Goal: Task Accomplishment & Management: Complete application form

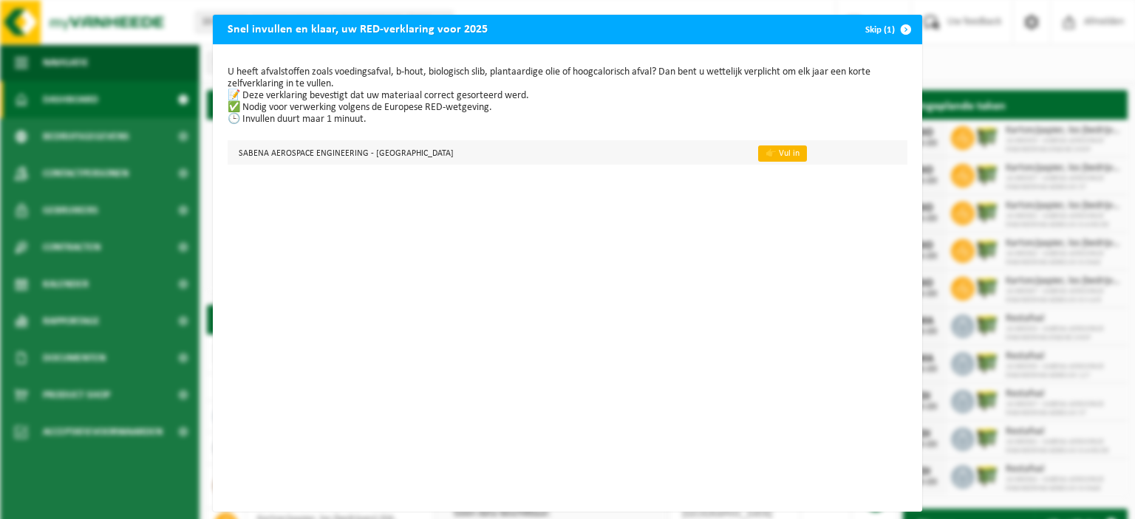
click at [786, 157] on link "👉 Vul in" at bounding box center [782, 154] width 49 height 16
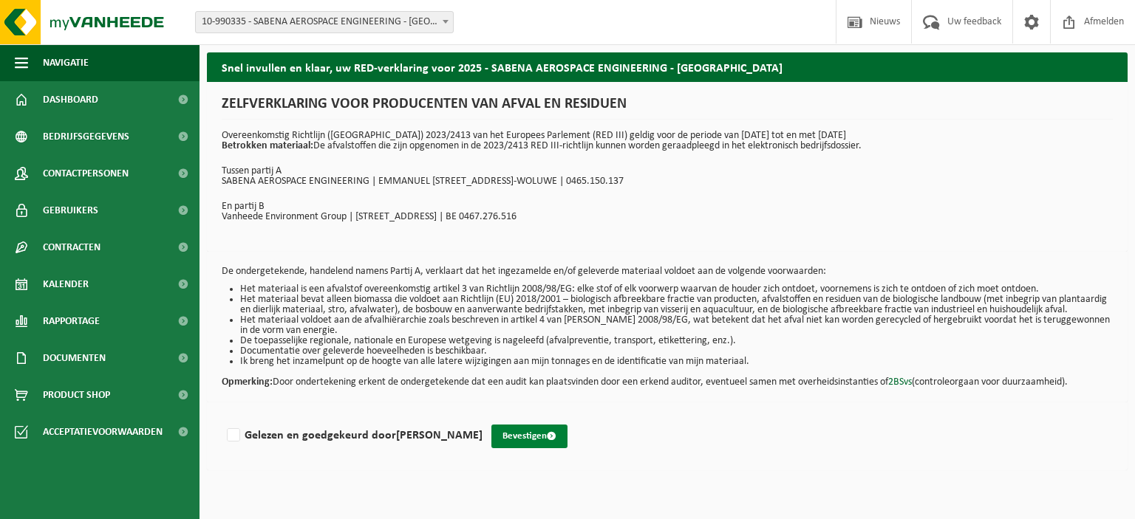
click at [500, 448] on button "Bevestigen" at bounding box center [529, 437] width 76 height 24
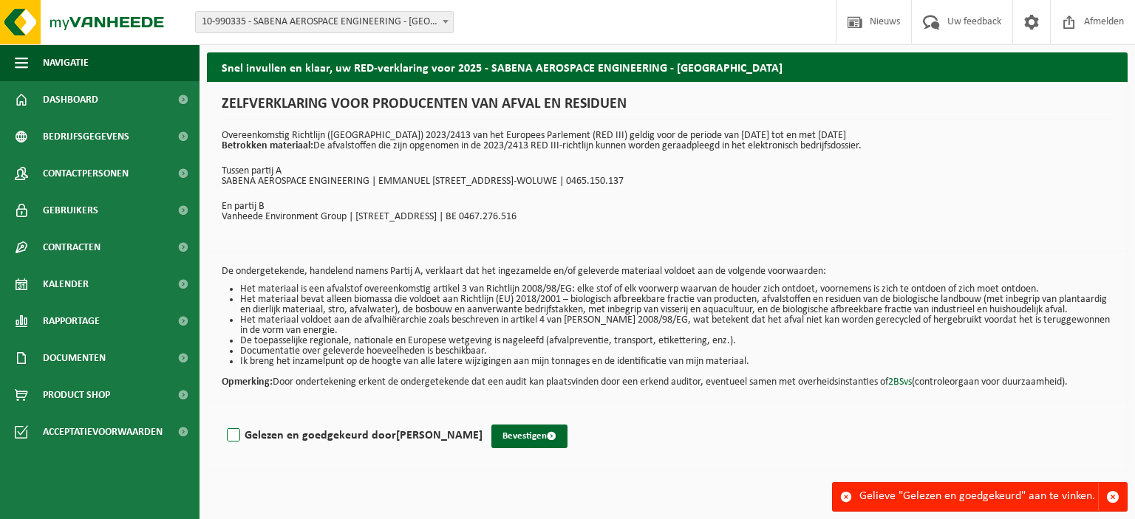
click at [237, 447] on label "Gelezen en goedgekeurd door KRIS BETTENS" at bounding box center [353, 436] width 259 height 22
click at [482, 417] on input "Gelezen en goedgekeurd door KRIS BETTENS" at bounding box center [482, 417] width 1 height 1
checkbox input "true"
click at [512, 448] on button "Bevestigen" at bounding box center [529, 437] width 76 height 24
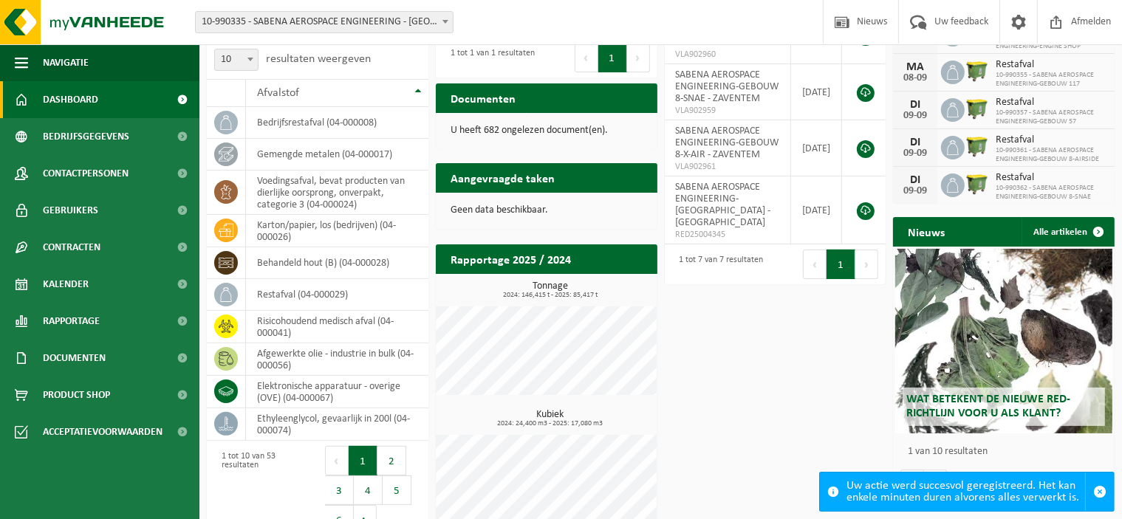
scroll to position [317, 0]
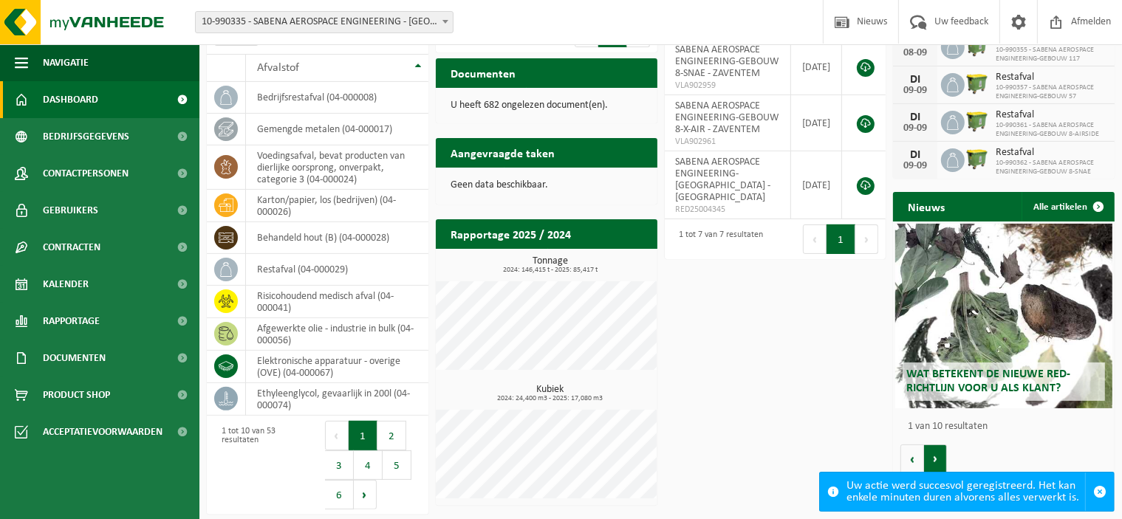
click at [937, 459] on button "Volgende" at bounding box center [935, 460] width 23 height 30
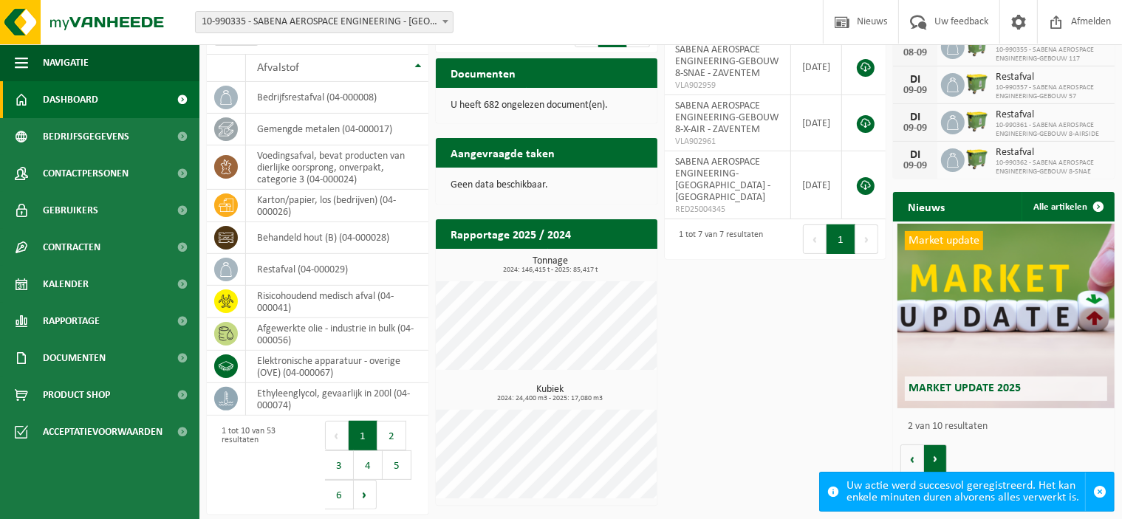
scroll to position [0, 221]
click at [936, 458] on button "Volgende" at bounding box center [935, 460] width 23 height 30
click at [936, 457] on button "Volgende" at bounding box center [935, 460] width 23 height 30
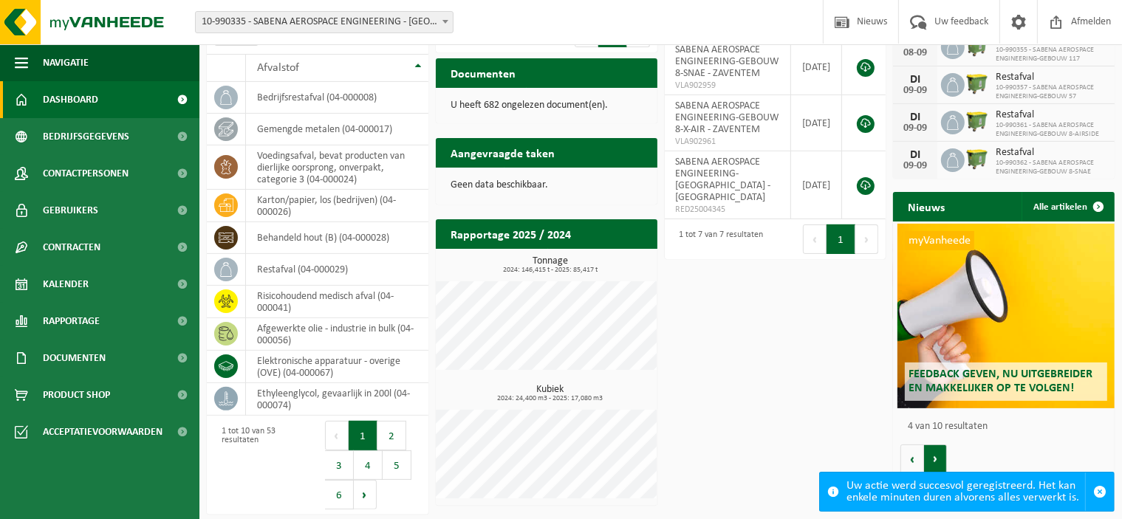
scroll to position [0, 664]
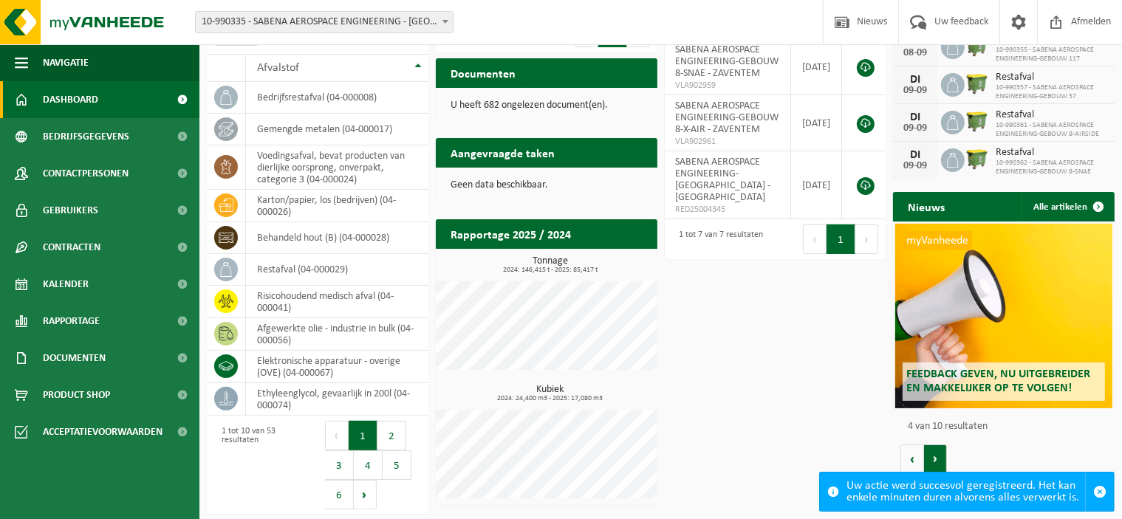
click at [932, 456] on button "Volgende" at bounding box center [935, 460] width 23 height 30
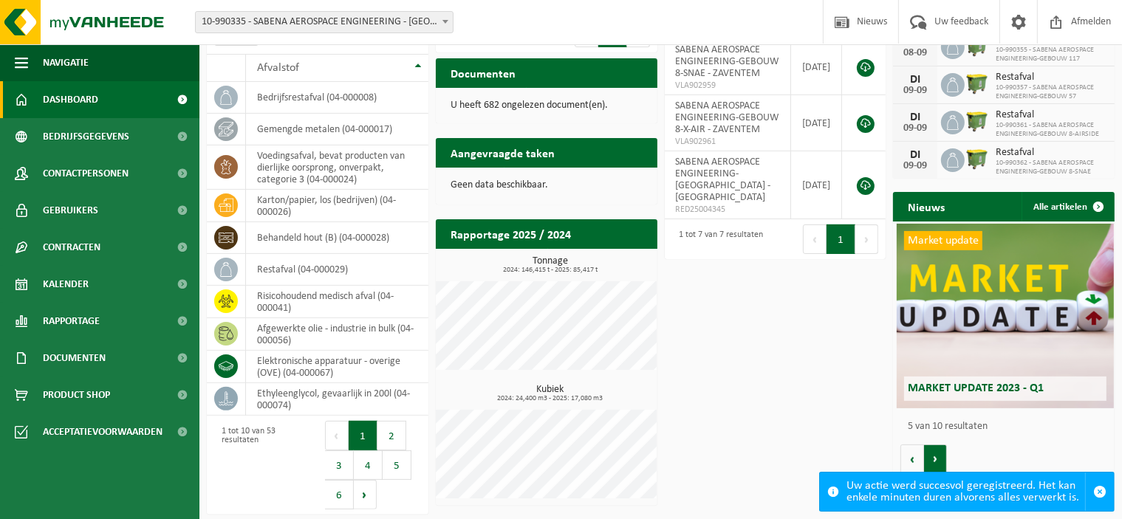
scroll to position [0, 885]
click at [930, 456] on button "Volgende" at bounding box center [935, 460] width 23 height 30
click at [931, 456] on button "Volgende" at bounding box center [935, 460] width 23 height 30
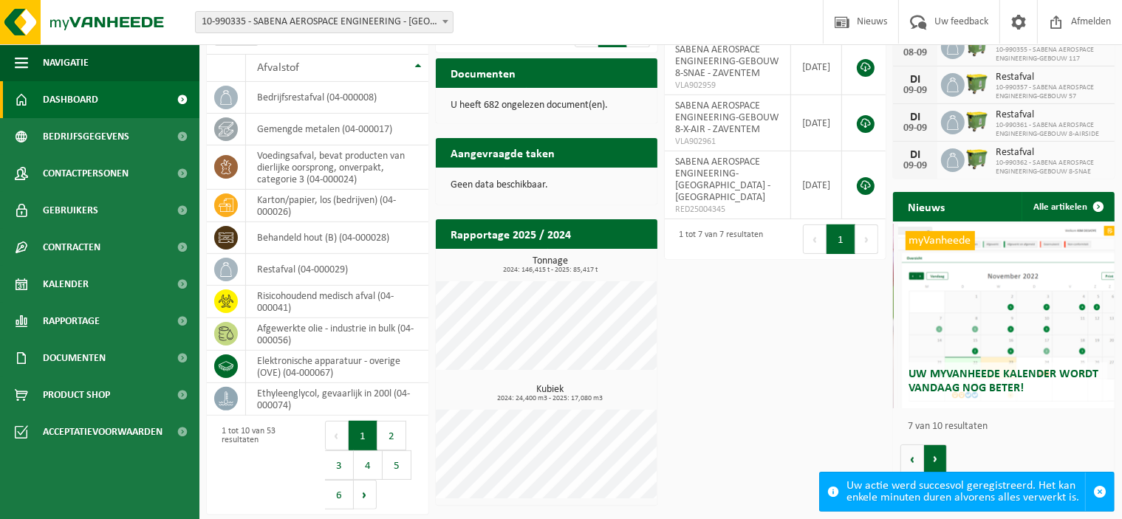
click at [931, 456] on button "Volgende" at bounding box center [935, 460] width 23 height 30
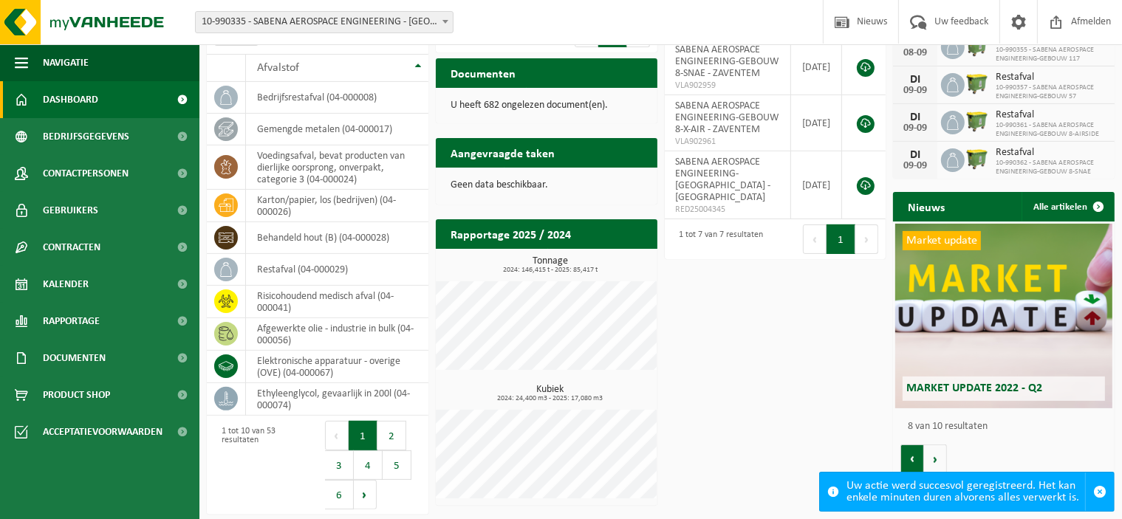
click at [918, 460] on button "Vorige" at bounding box center [913, 460] width 24 height 30
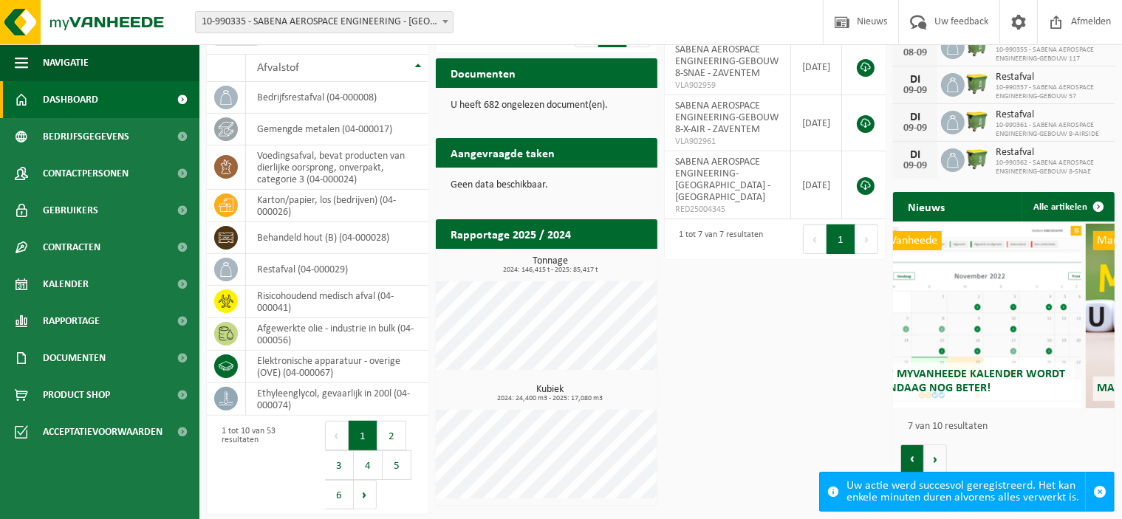
scroll to position [0, 1328]
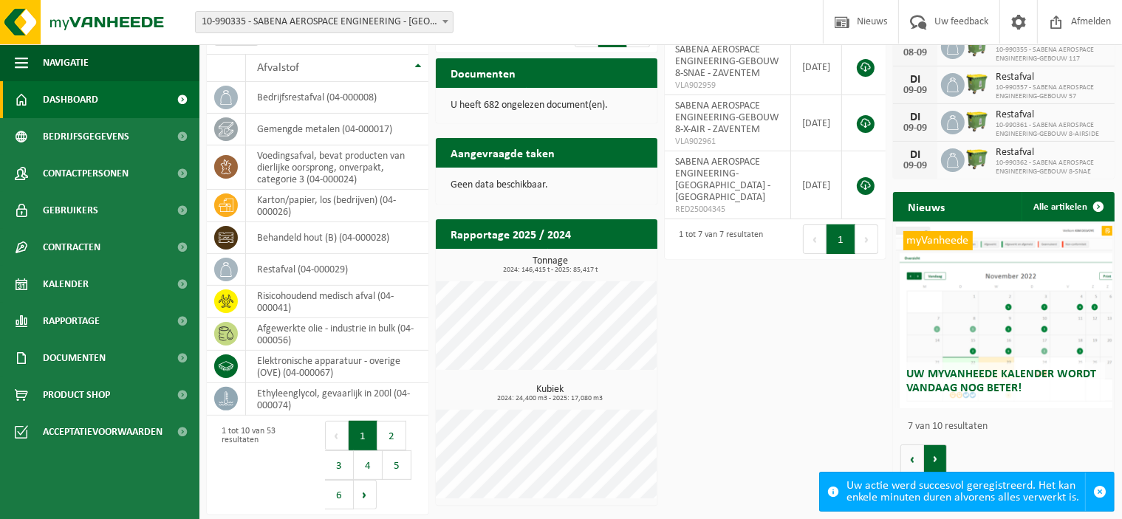
click at [932, 456] on button "Volgende" at bounding box center [935, 460] width 23 height 30
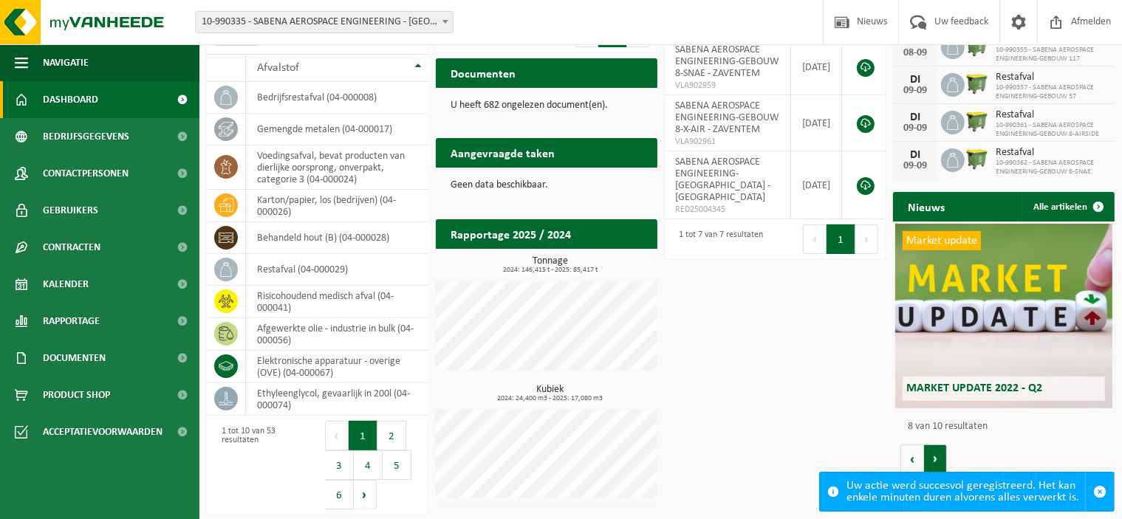
click at [932, 456] on button "Volgende" at bounding box center [935, 460] width 23 height 30
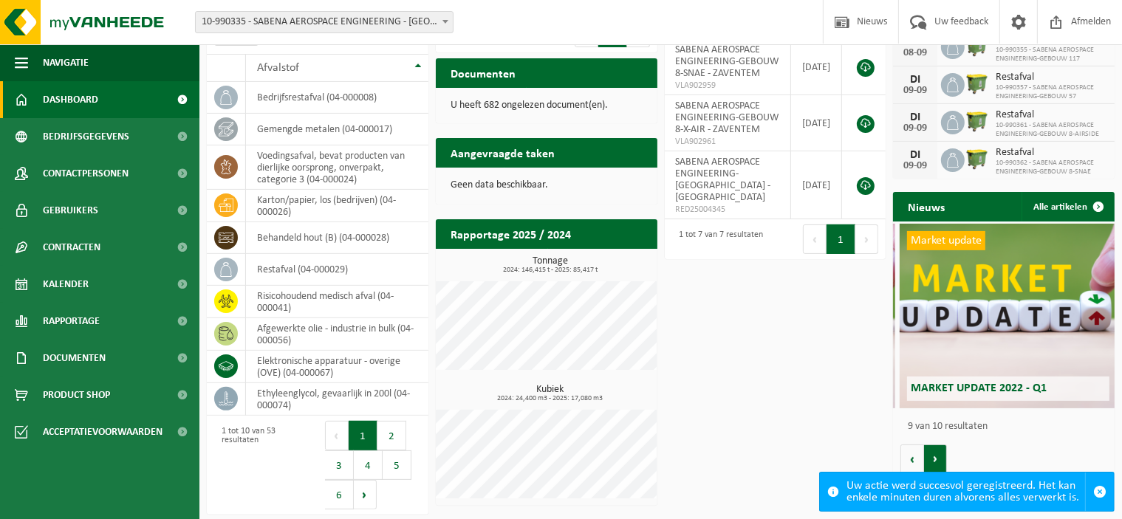
scroll to position [0, 1771]
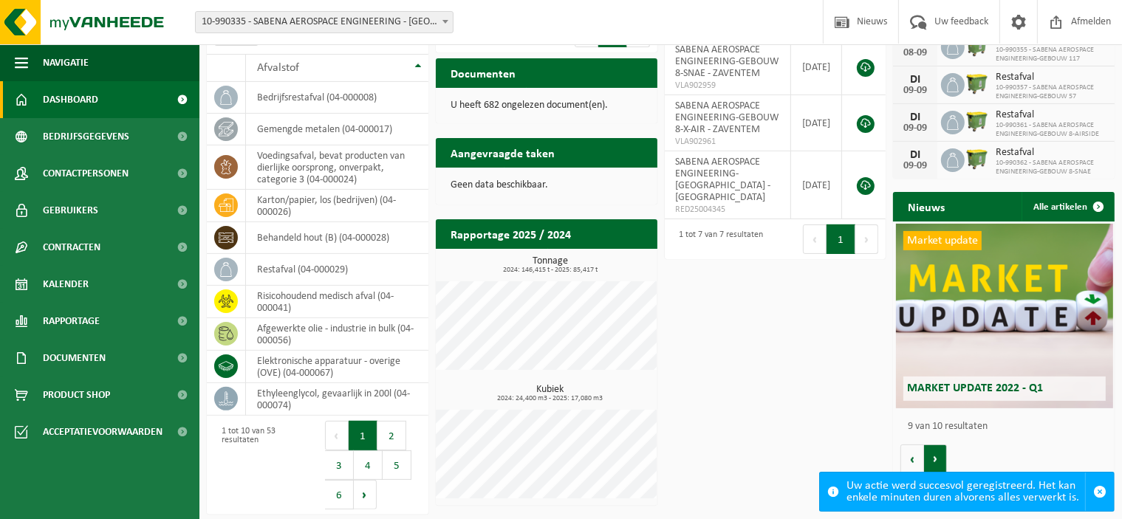
click at [932, 455] on button "Volgende" at bounding box center [935, 460] width 23 height 30
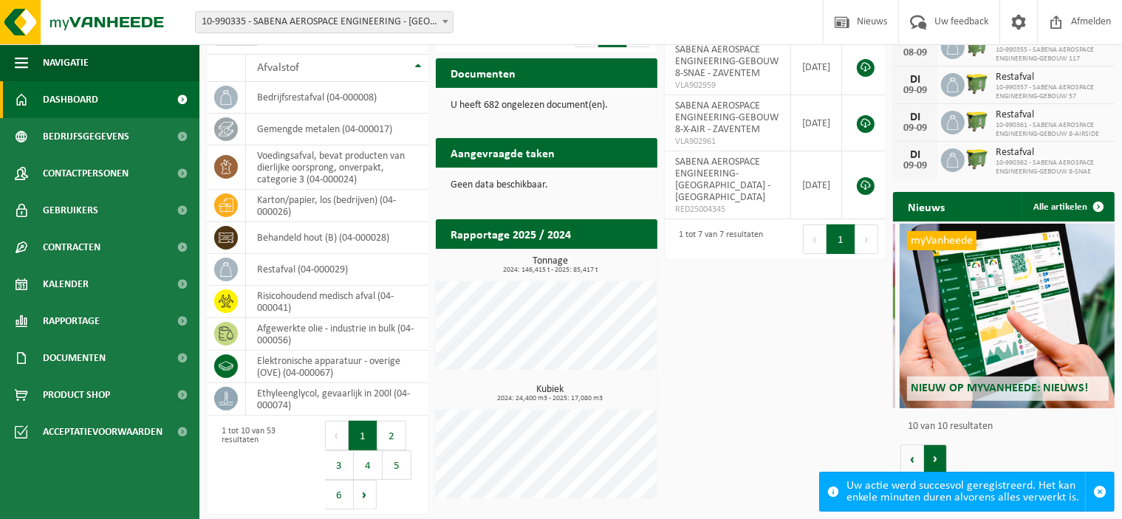
scroll to position [0, 1992]
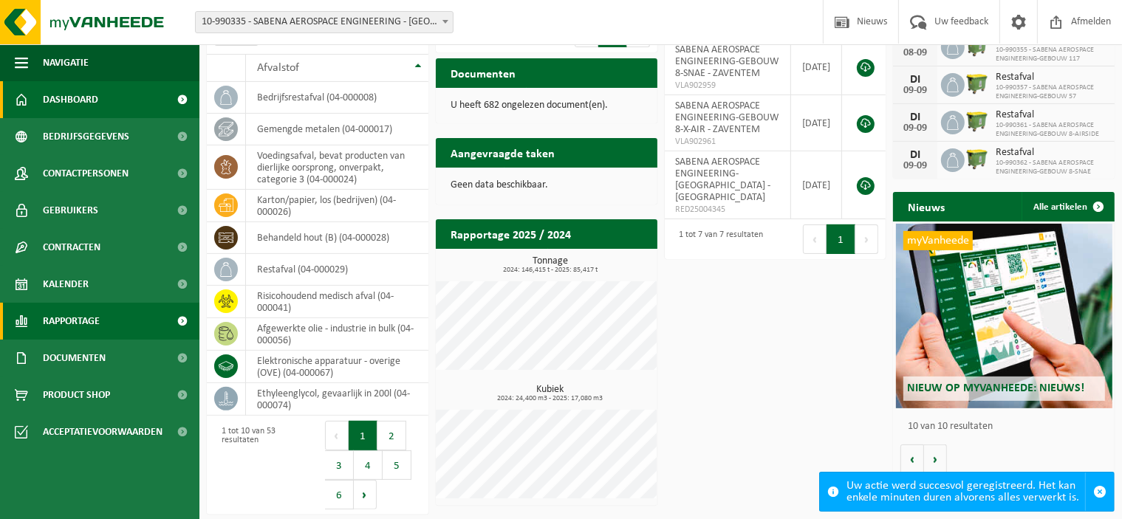
click at [66, 324] on span "Rapportage" at bounding box center [71, 321] width 57 height 37
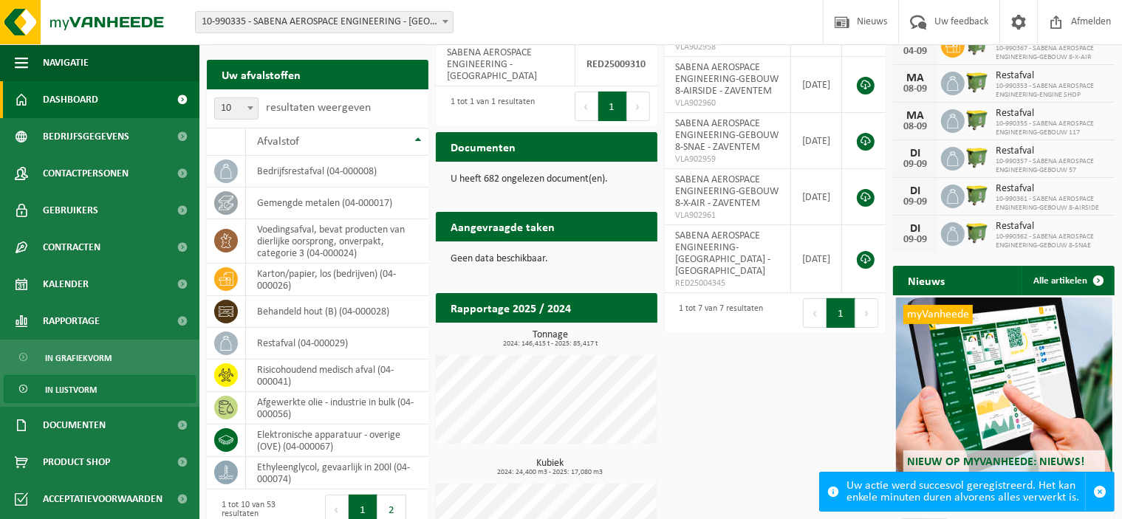
scroll to position [95, 0]
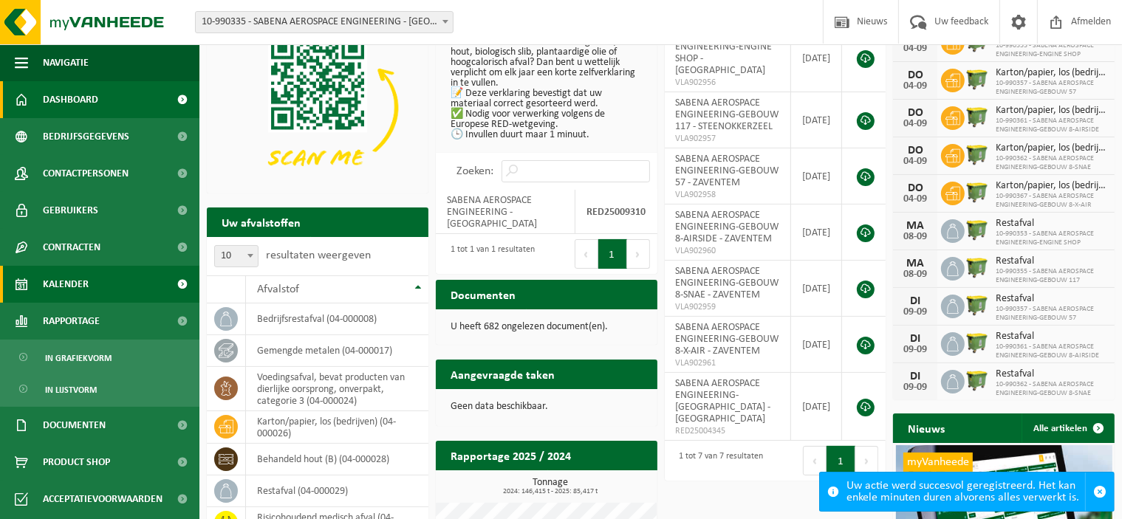
click at [65, 290] on span "Kalender" at bounding box center [66, 284] width 46 height 37
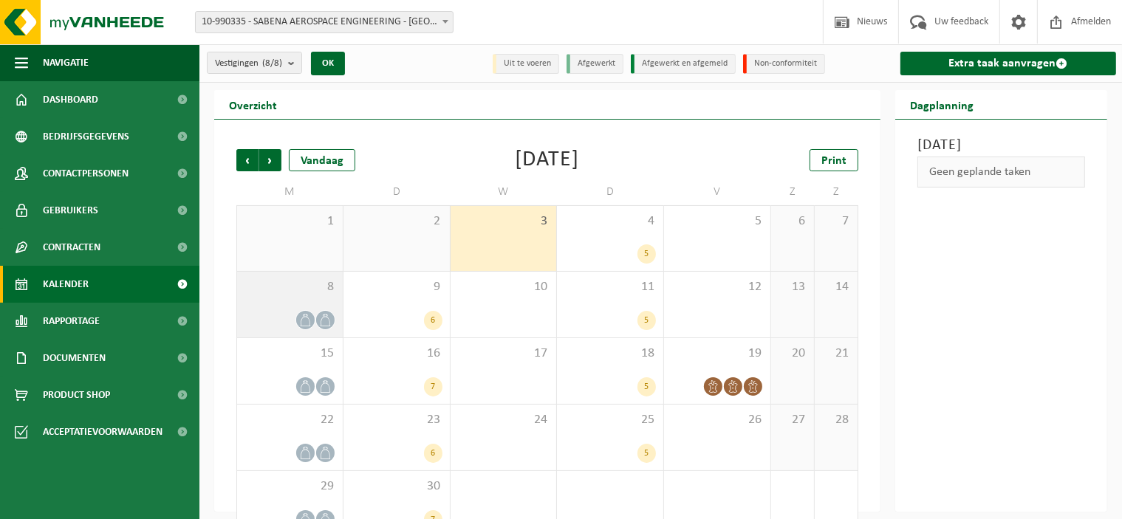
click at [297, 301] on div "8" at bounding box center [290, 305] width 106 height 66
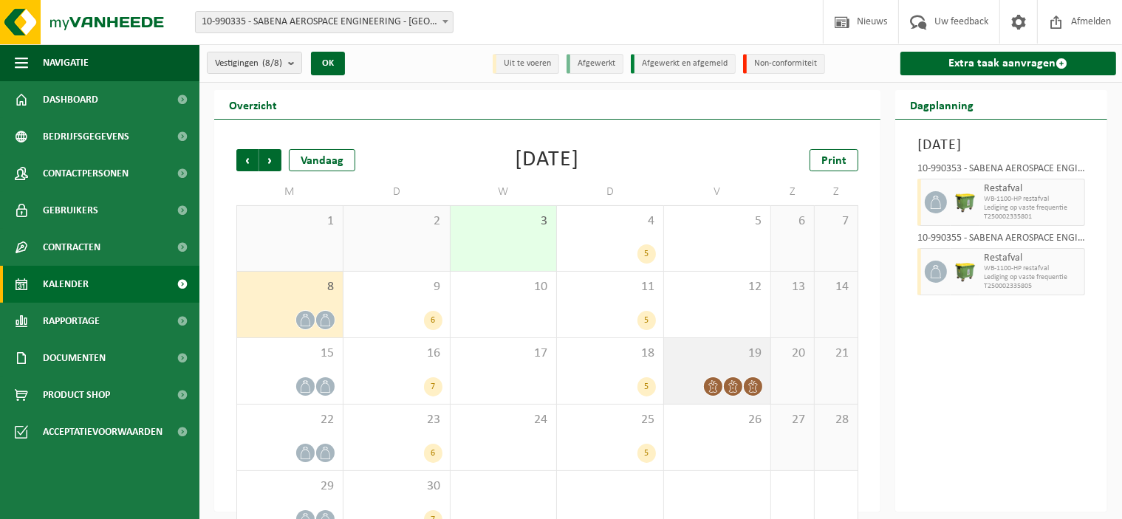
click at [726, 383] on span at bounding box center [733, 386] width 18 height 18
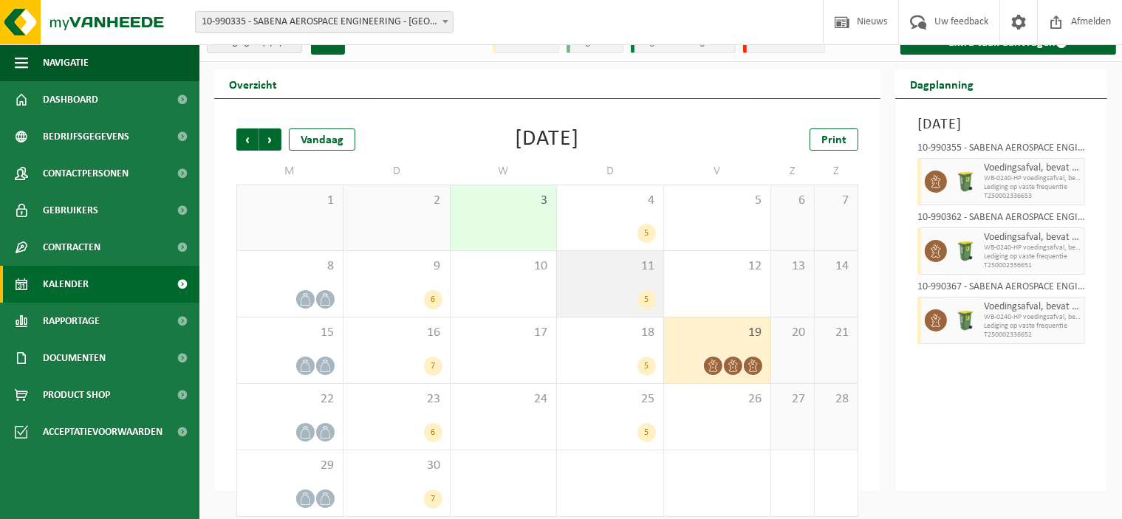
scroll to position [33, 0]
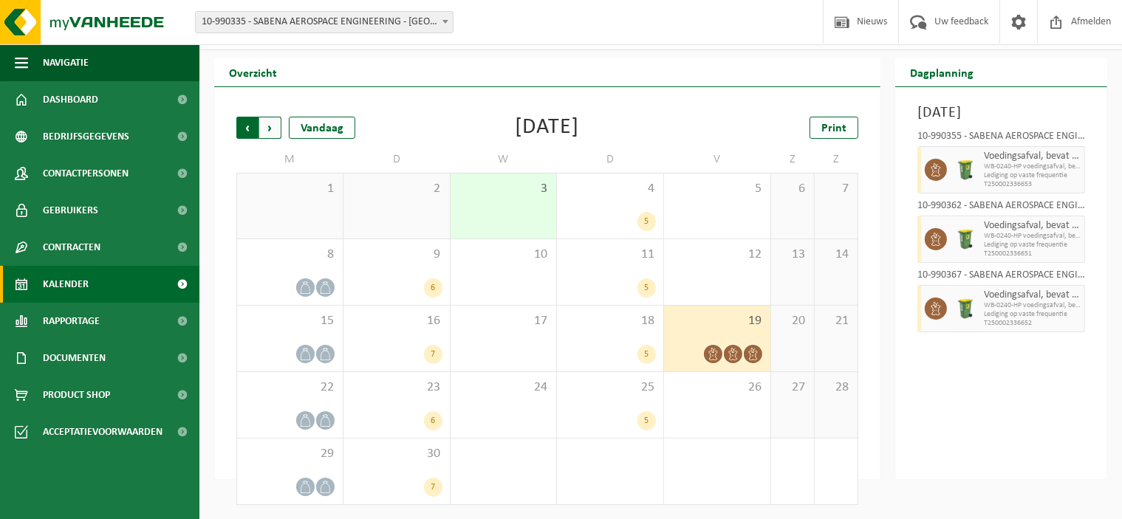
click at [268, 131] on span "Volgende" at bounding box center [270, 128] width 22 height 22
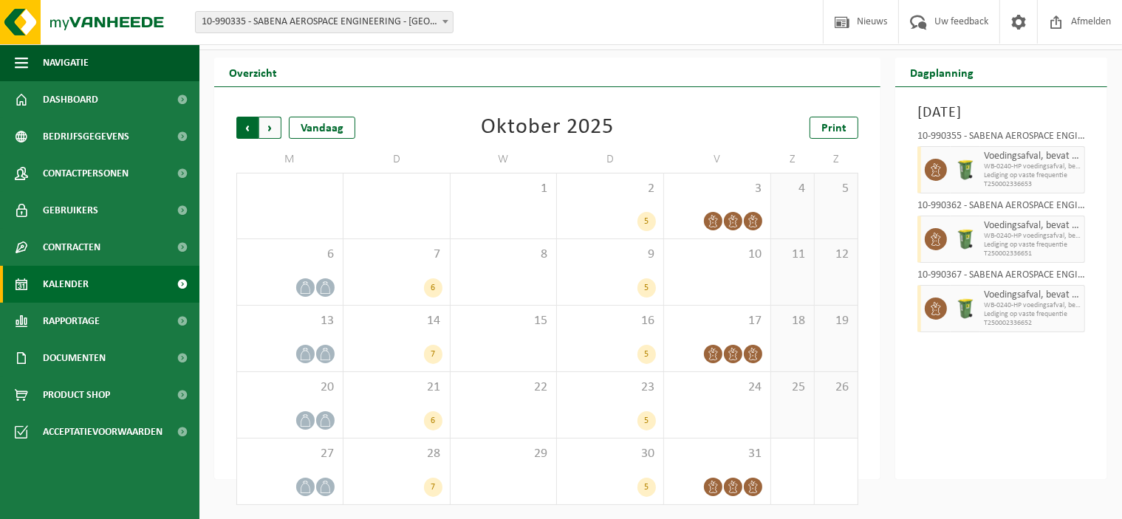
click at [268, 132] on span "Volgende" at bounding box center [270, 128] width 22 height 22
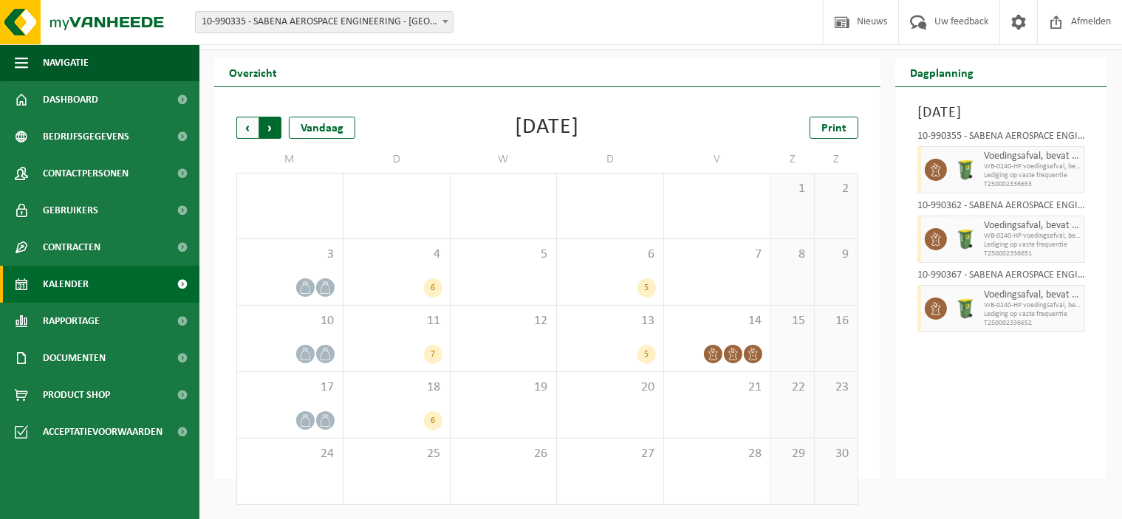
click at [240, 133] on span "Vorige" at bounding box center [247, 128] width 22 height 22
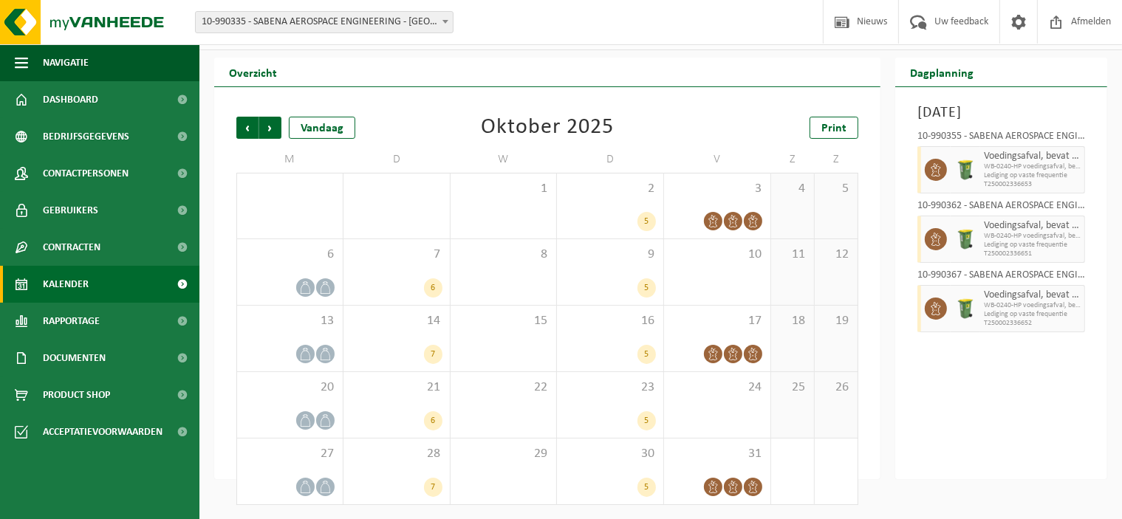
click at [240, 133] on span "Vorige" at bounding box center [247, 128] width 22 height 22
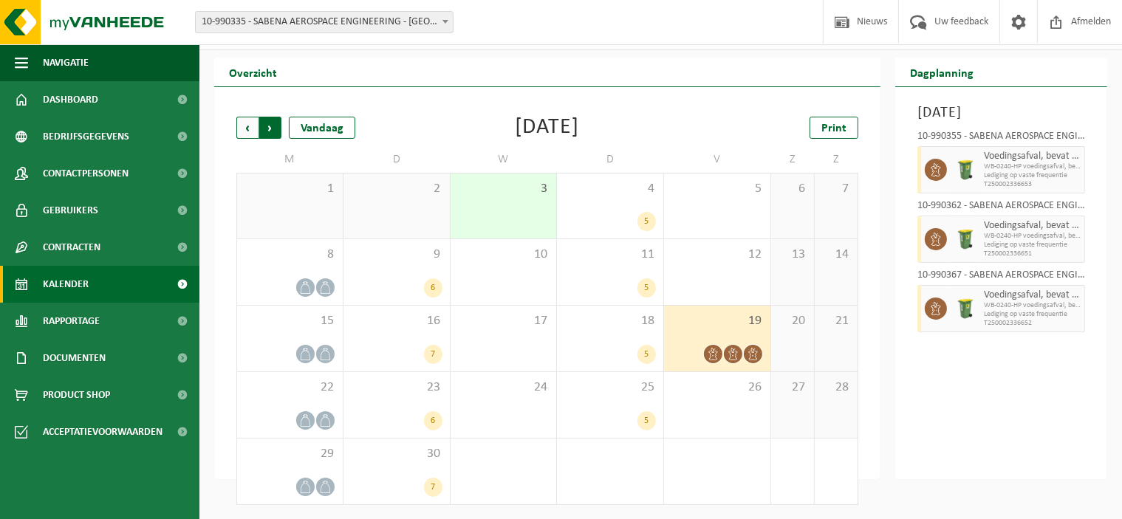
click at [241, 129] on span "Vorige" at bounding box center [247, 128] width 22 height 22
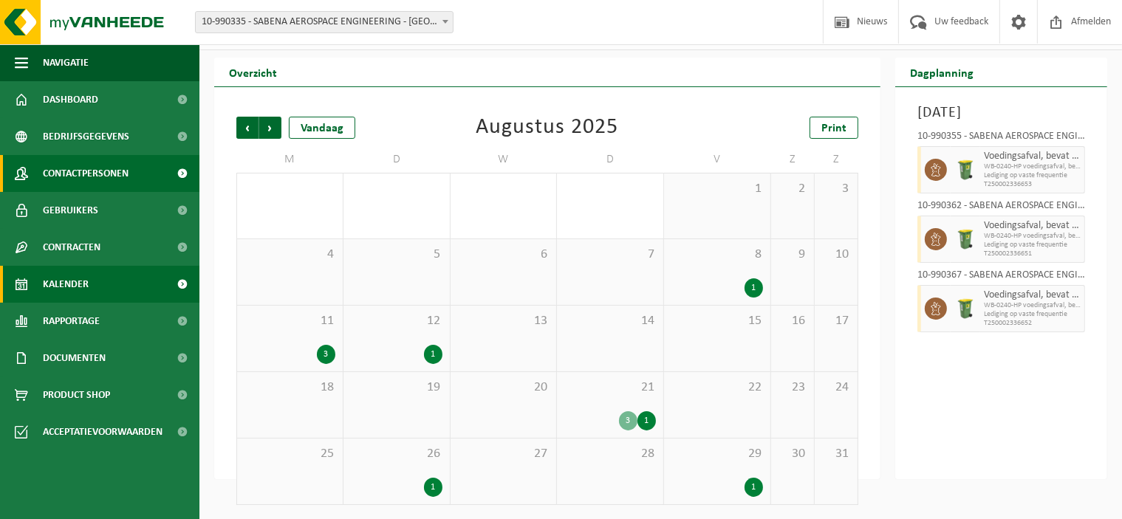
click at [112, 169] on span "Contactpersonen" at bounding box center [86, 173] width 86 height 37
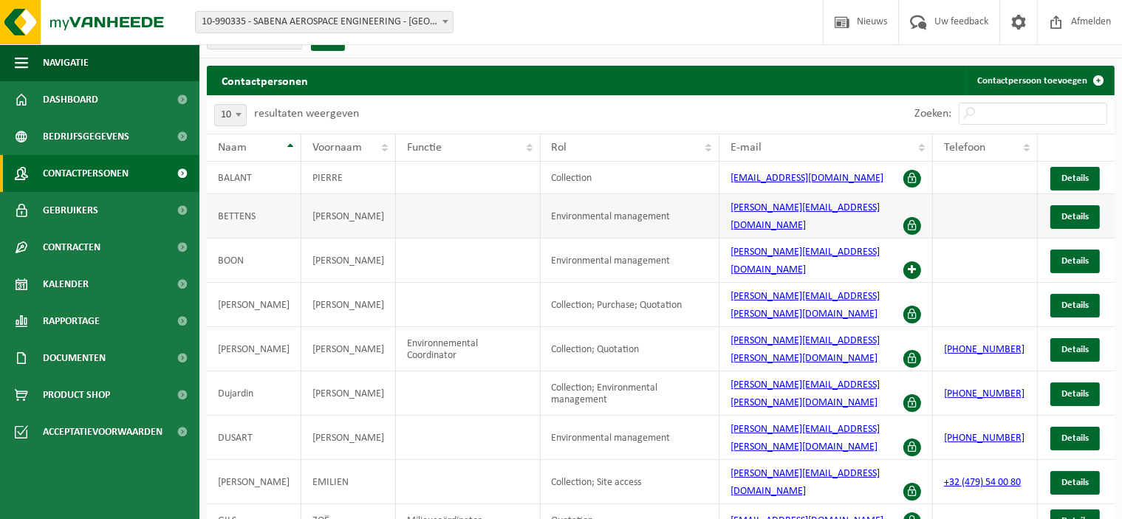
scroll to position [38, 0]
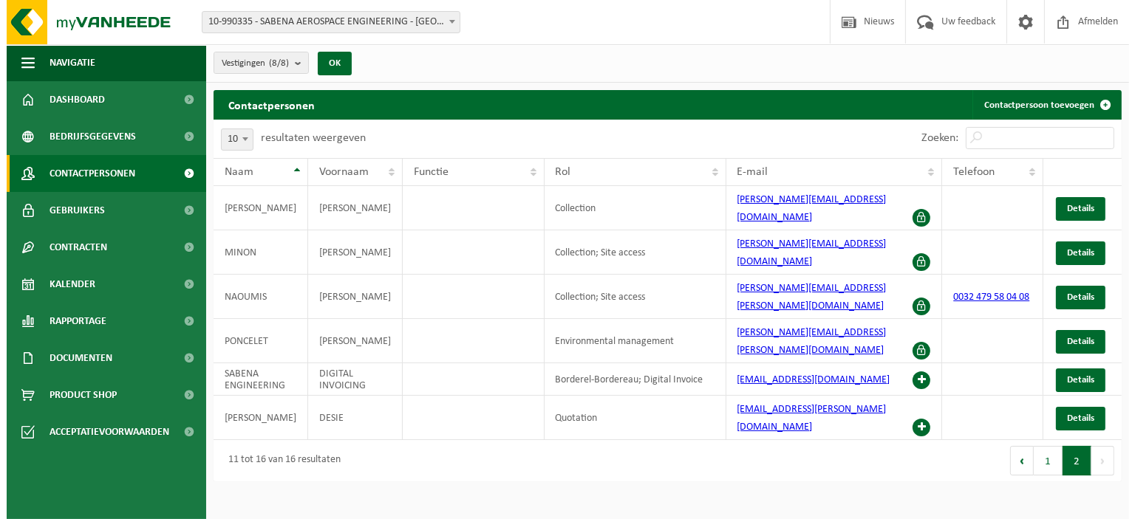
scroll to position [0, 0]
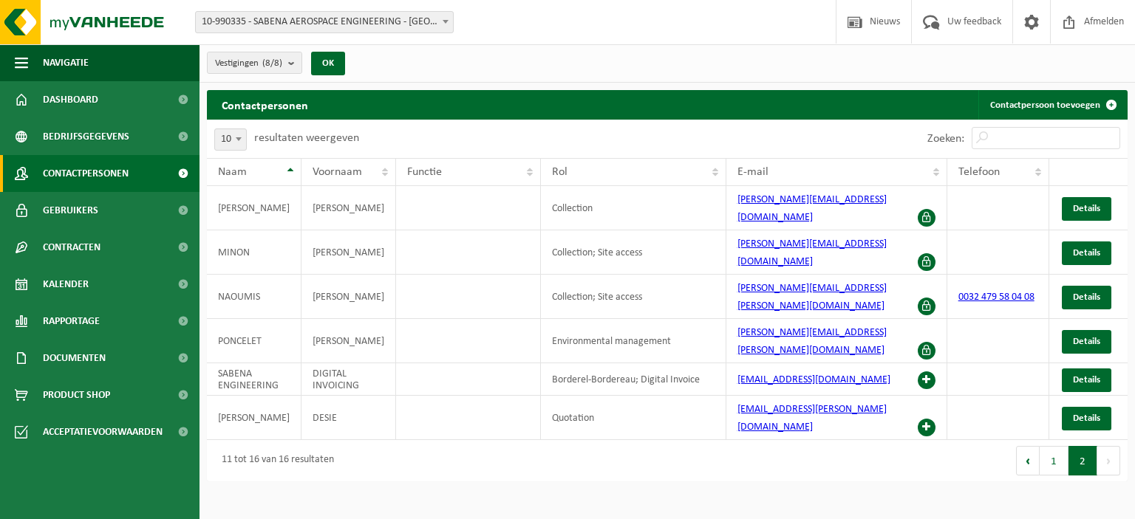
click at [1112, 446] on button "Volgende" at bounding box center [1108, 461] width 23 height 30
click at [1108, 446] on button "Volgende" at bounding box center [1108, 461] width 23 height 30
click at [1046, 446] on button "1" at bounding box center [1053, 461] width 29 height 30
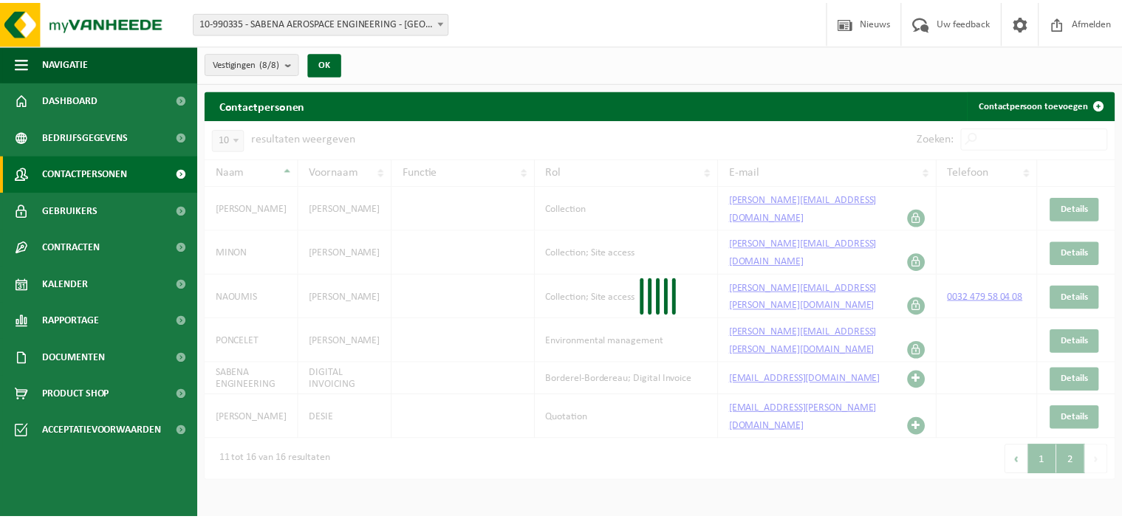
scroll to position [24, 0]
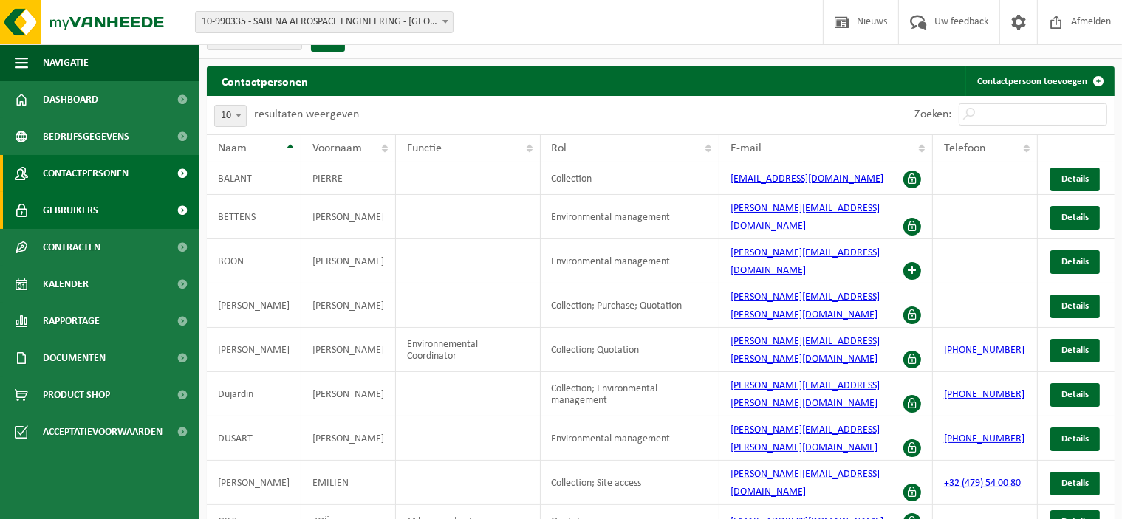
click at [65, 202] on span "Gebruikers" at bounding box center [70, 210] width 55 height 37
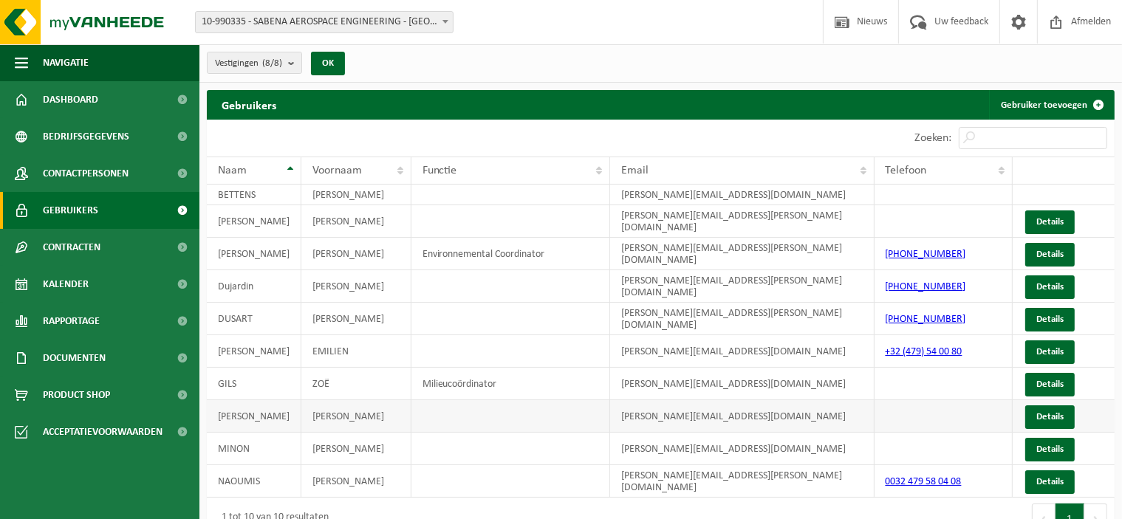
scroll to position [24, 0]
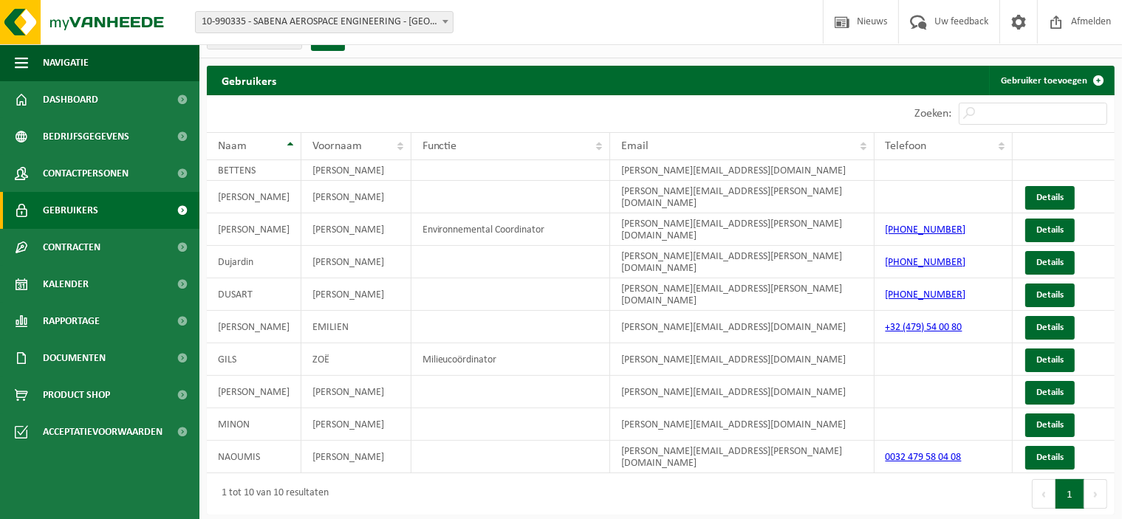
click at [1095, 496] on button "Volgende" at bounding box center [1095, 494] width 23 height 30
click at [71, 103] on span "Dashboard" at bounding box center [70, 99] width 55 height 37
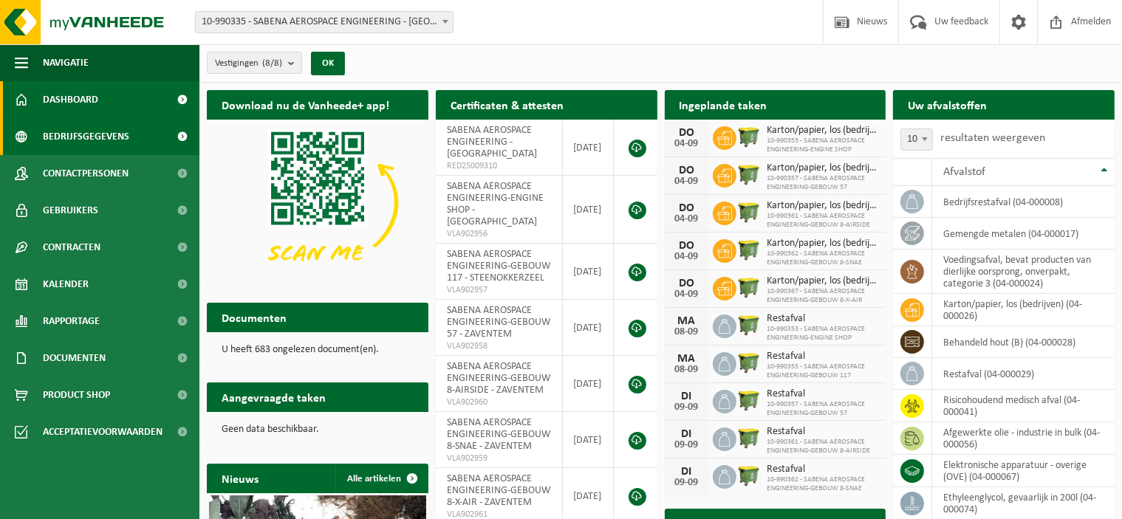
click at [76, 133] on span "Bedrijfsgegevens" at bounding box center [86, 136] width 86 height 37
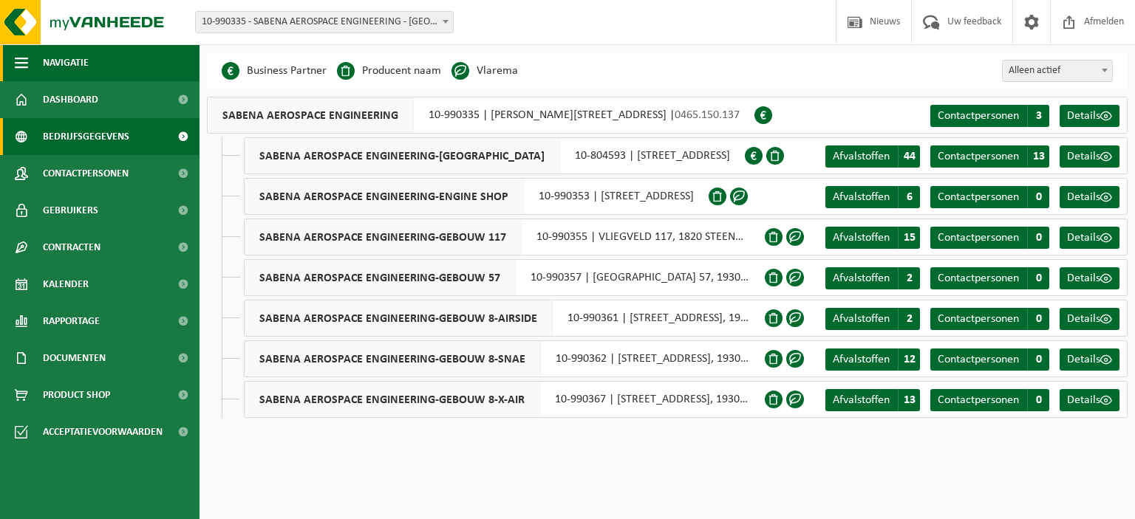
click at [54, 61] on span "Navigatie" at bounding box center [66, 62] width 46 height 37
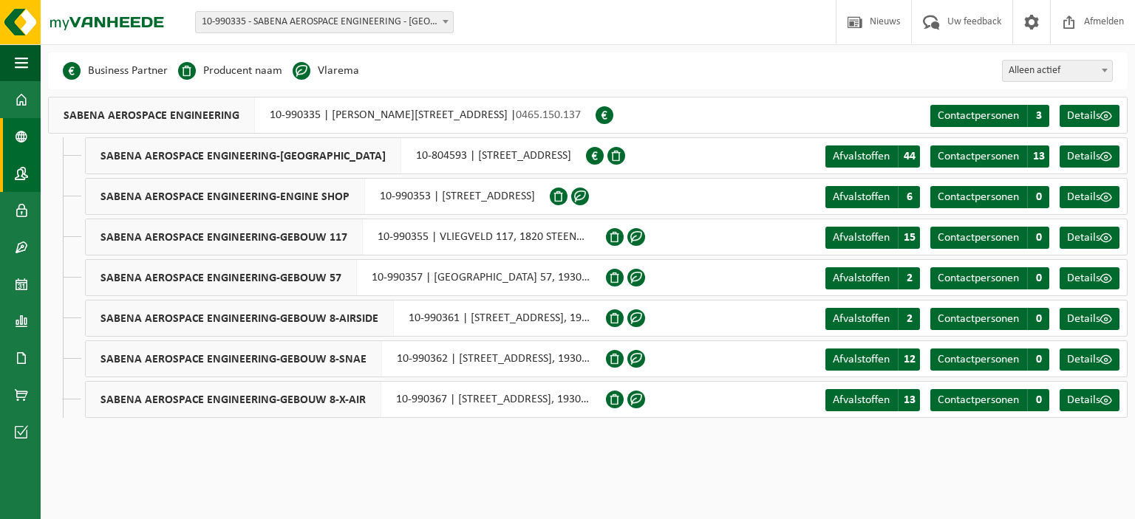
click at [24, 180] on span at bounding box center [21, 173] width 13 height 37
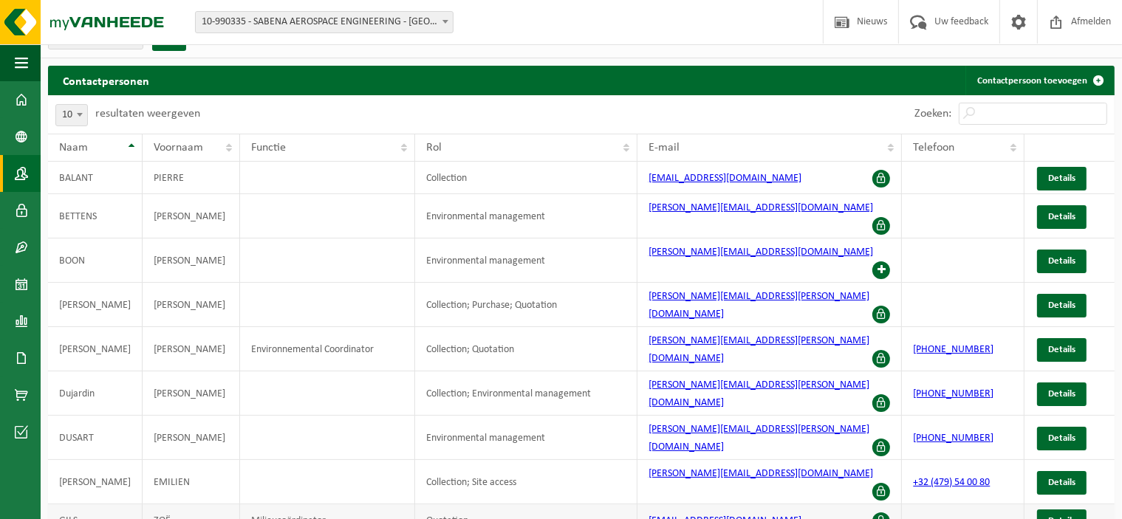
scroll to position [38, 0]
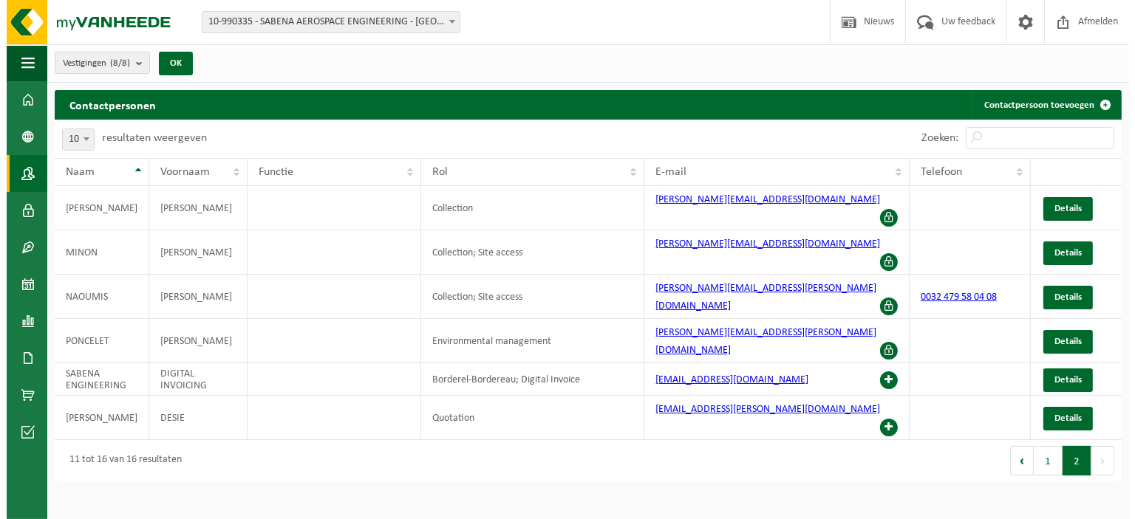
scroll to position [0, 0]
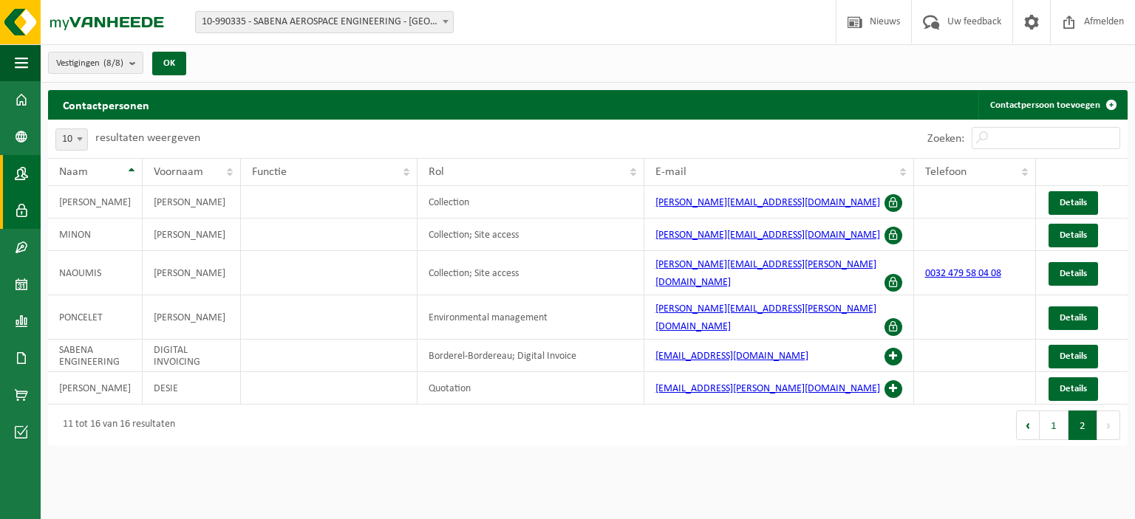
click at [21, 214] on span at bounding box center [21, 210] width 13 height 37
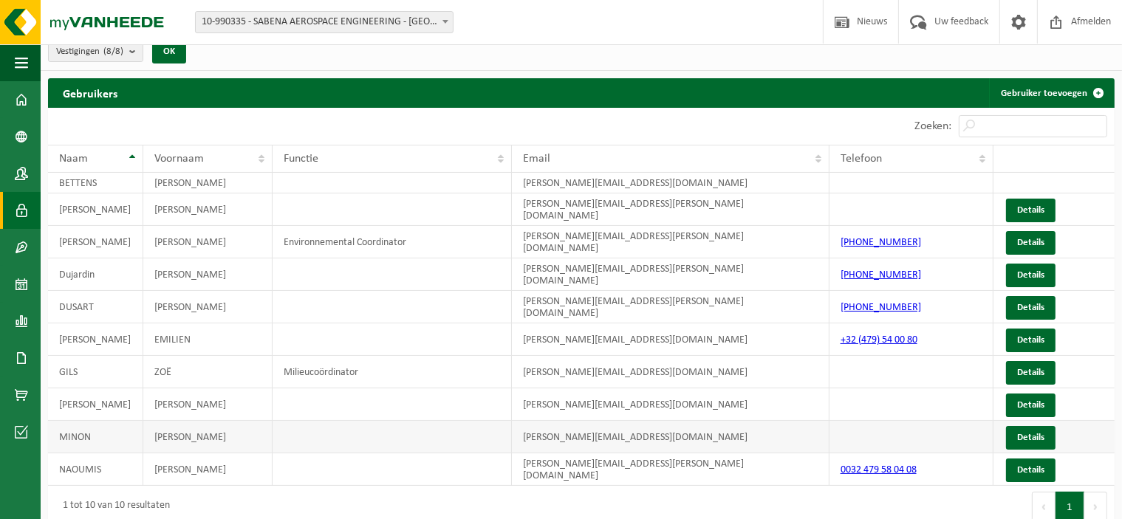
scroll to position [24, 0]
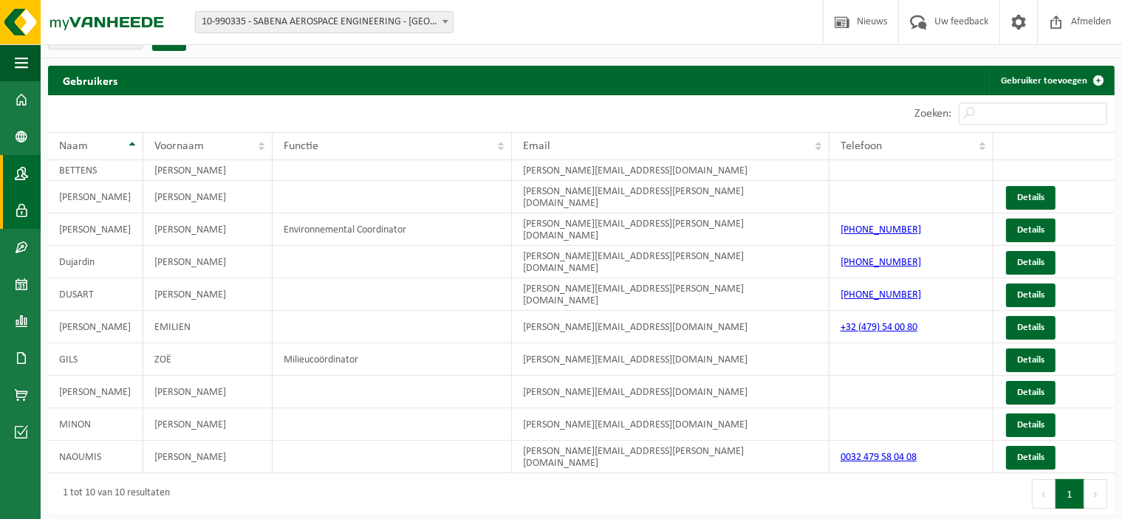
click at [13, 174] on link "Contactpersonen" at bounding box center [20, 173] width 41 height 37
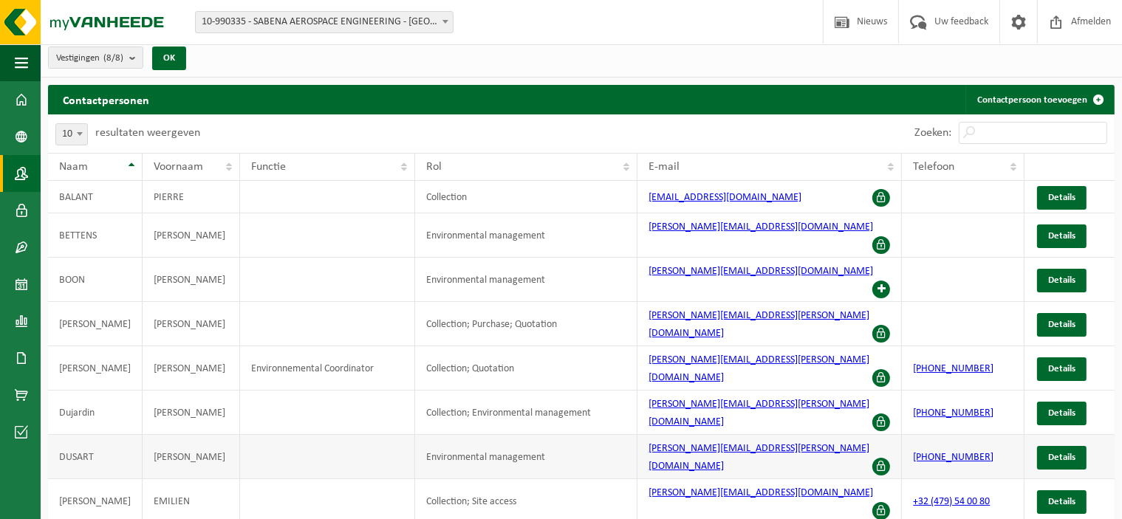
scroll to position [38, 0]
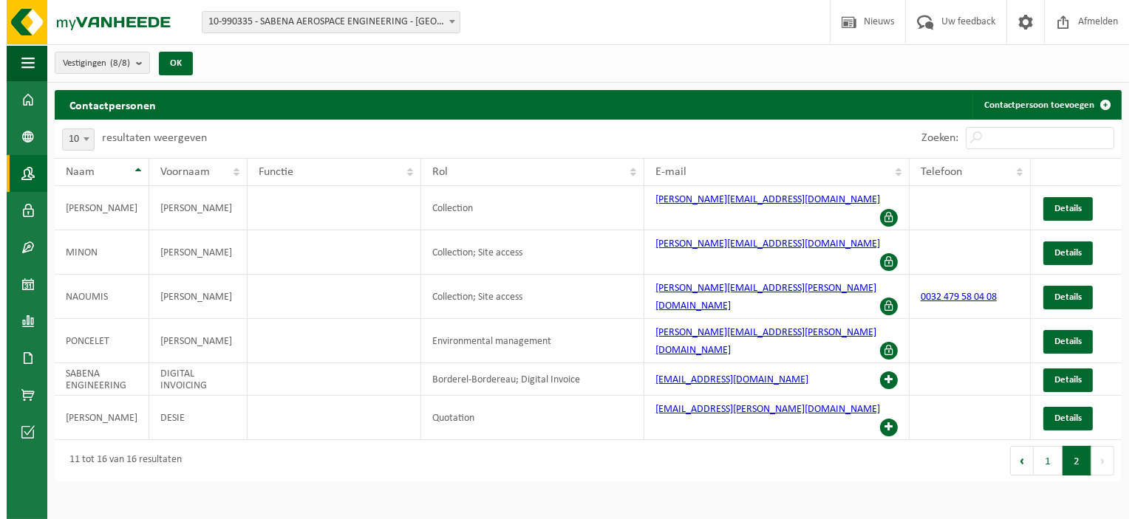
scroll to position [0, 0]
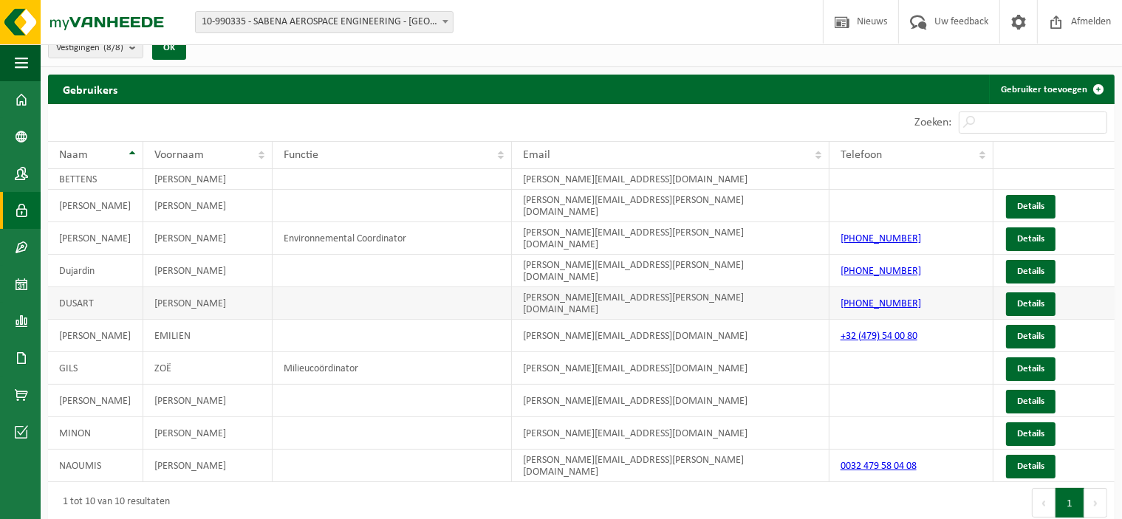
scroll to position [24, 0]
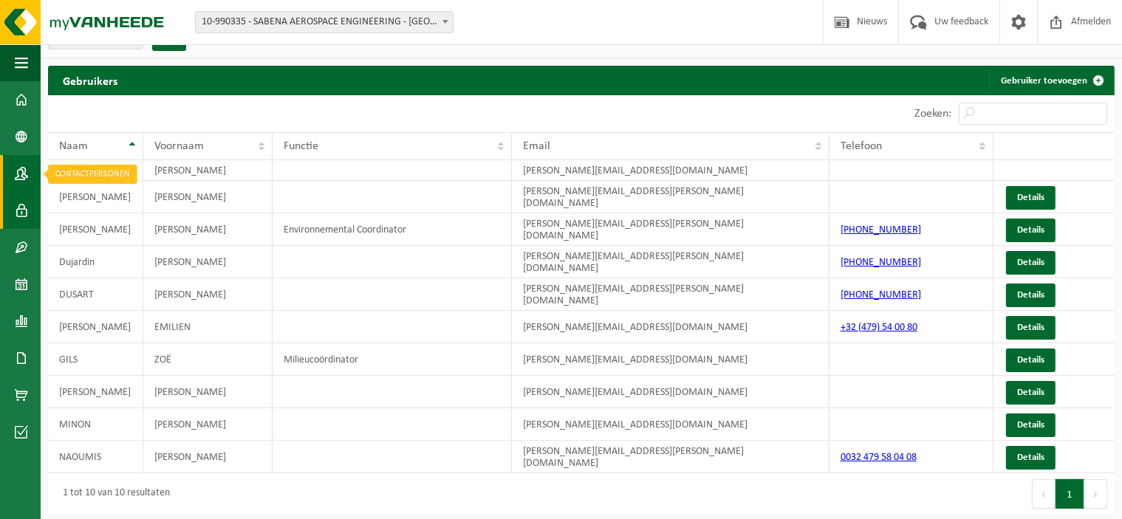
click at [21, 180] on span at bounding box center [21, 173] width 13 height 37
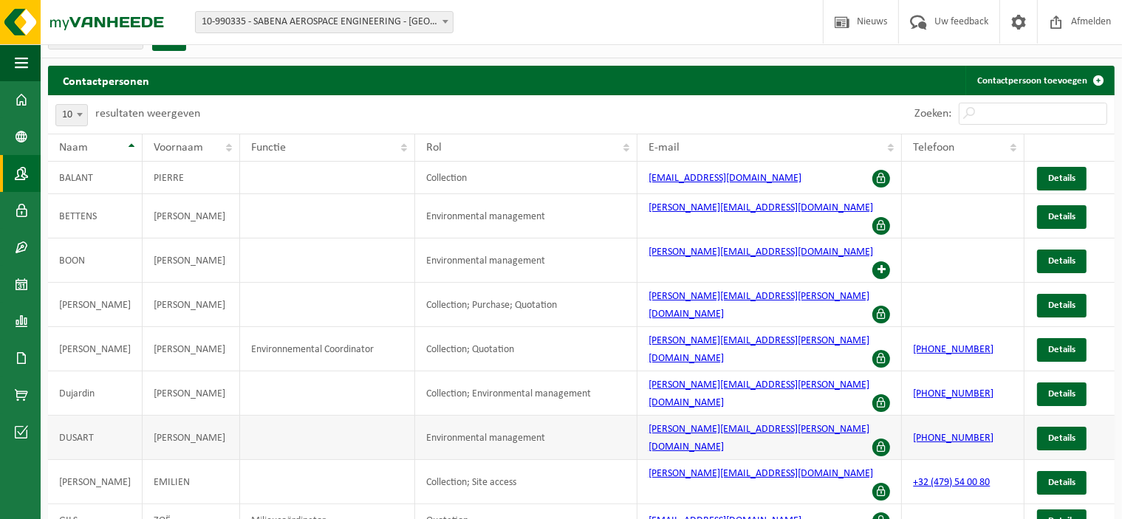
scroll to position [38, 0]
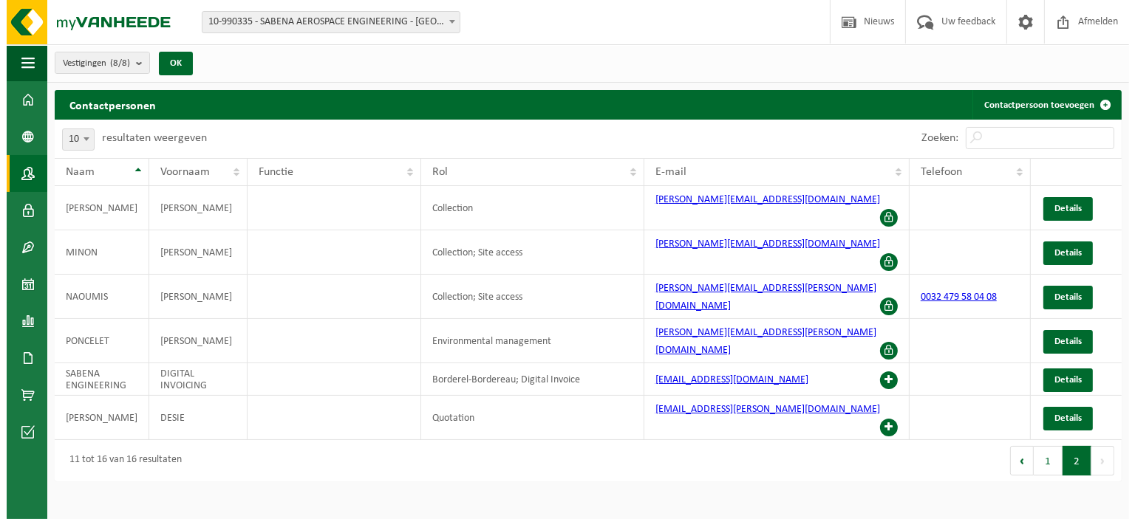
scroll to position [0, 0]
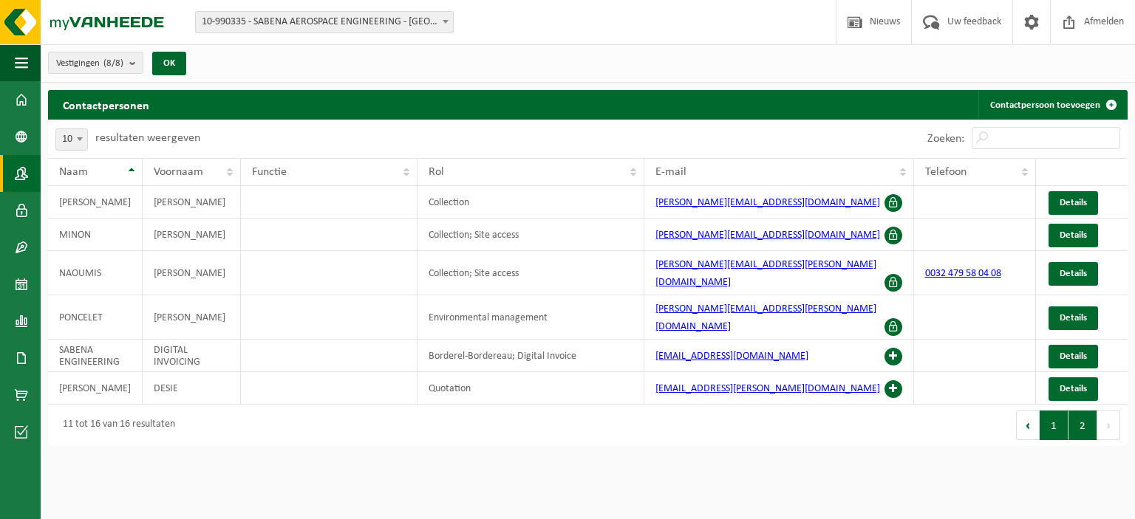
click at [1051, 411] on button "1" at bounding box center [1053, 426] width 29 height 30
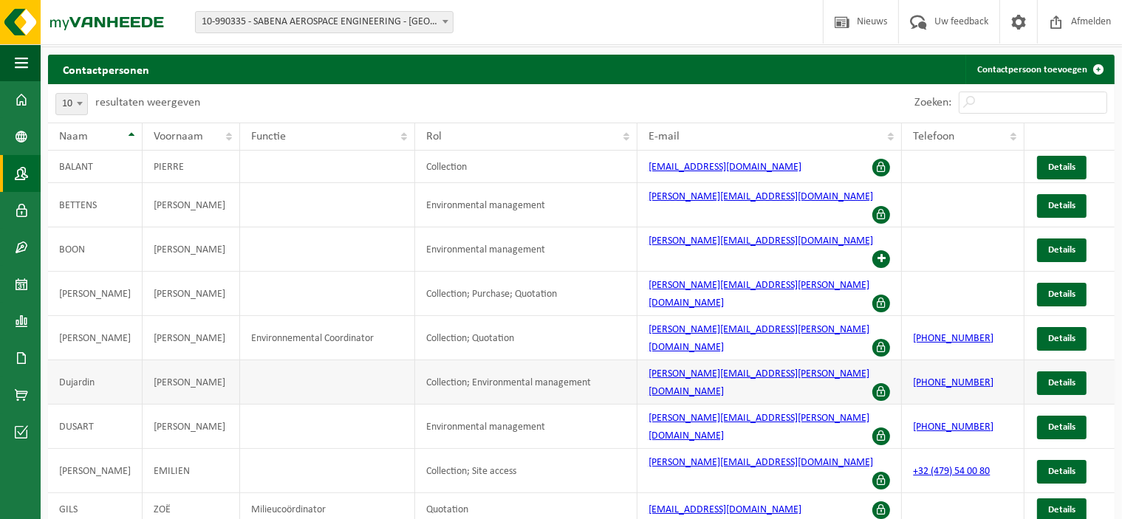
scroll to position [38, 0]
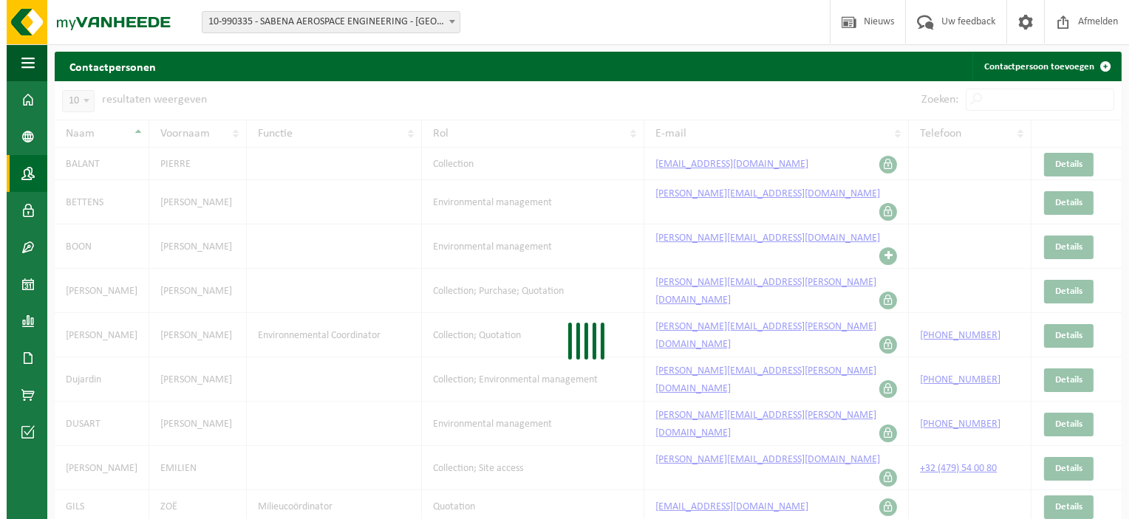
scroll to position [0, 0]
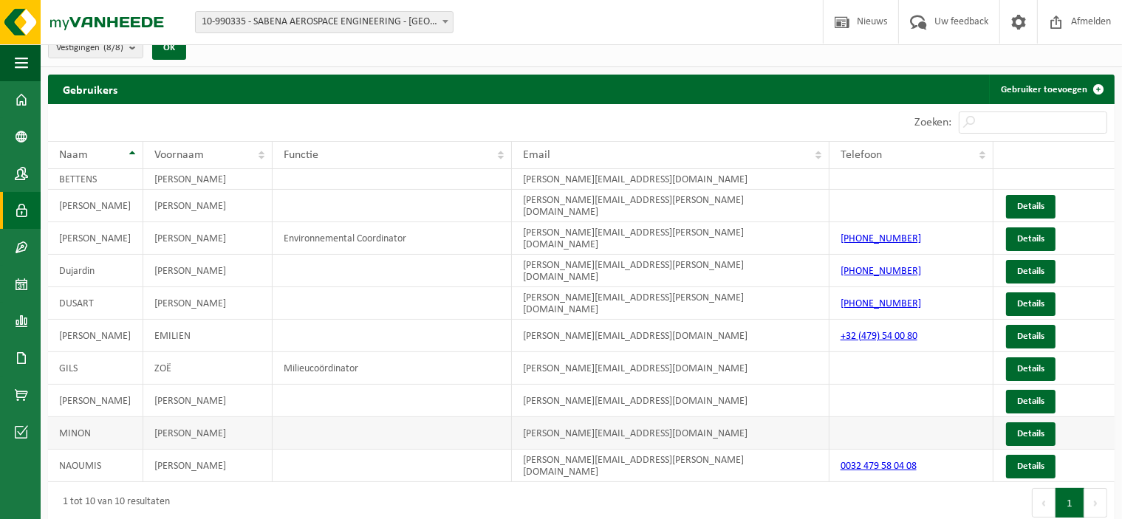
scroll to position [24, 0]
